Goal: Information Seeking & Learning: Learn about a topic

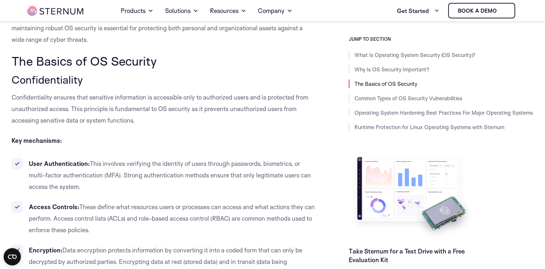
scroll to position [427, 0]
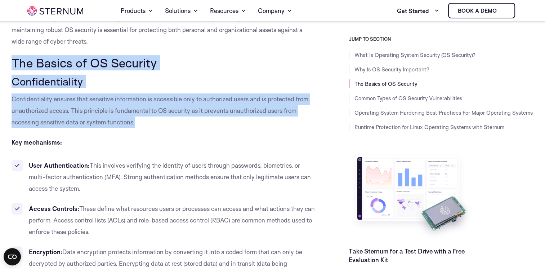
drag, startPoint x: 13, startPoint y: 61, endPoint x: 219, endPoint y: 121, distance: 214.6
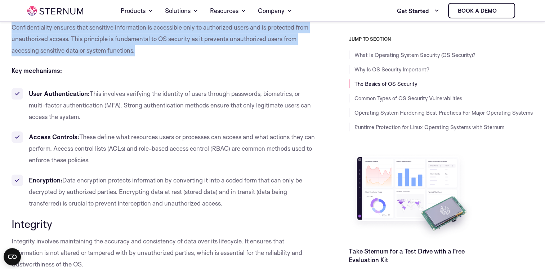
scroll to position [499, 0]
copy div "The Basics of OS Security Confidentiality Confidentiality ensures that sensitiv…"
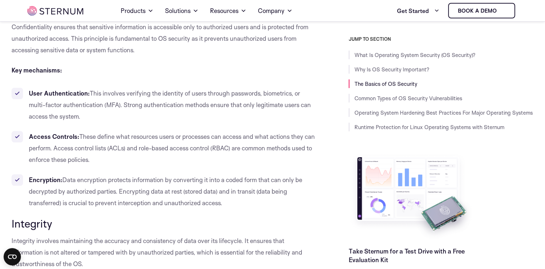
click at [19, 73] on p "Key mechanisms:" at bounding box center [164, 70] width 305 height 12
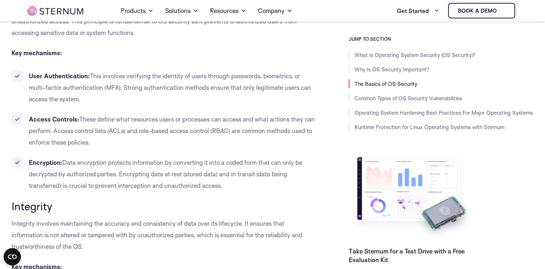
scroll to position [535, 0]
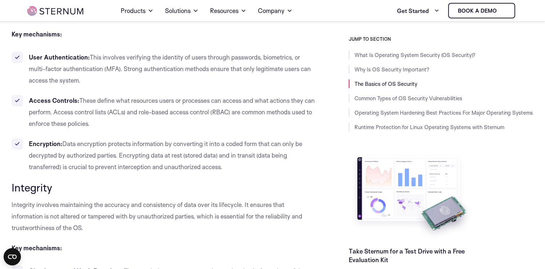
drag, startPoint x: 161, startPoint y: 211, endPoint x: 0, endPoint y: 175, distance: 165.5
copy div "Integrity Integrity involves maintaining the accuracy and consistency of data o…"
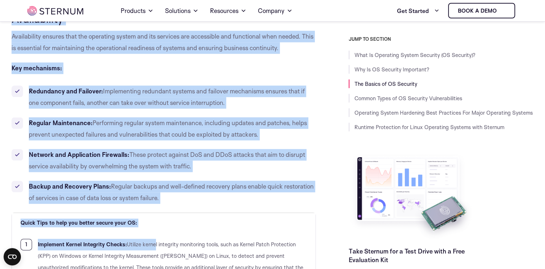
scroll to position [967, 0]
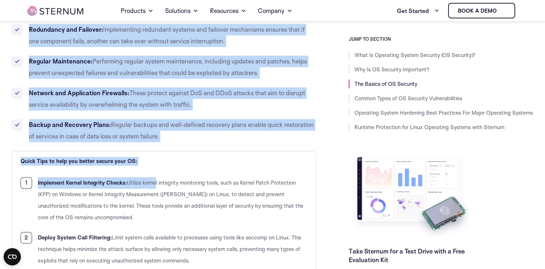
drag, startPoint x: 11, startPoint y: 139, endPoint x: 179, endPoint y: 132, distance: 168.3
copy div "Key mechanisms: User Authentication: This involves verifying the identity of us…"
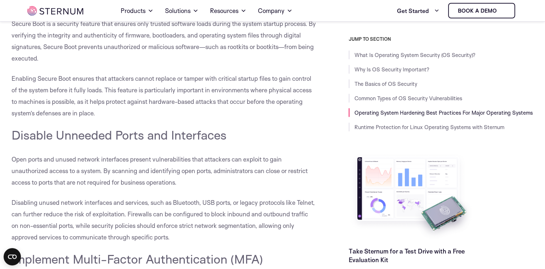
scroll to position [3271, 0]
